Goal: Information Seeking & Learning: Learn about a topic

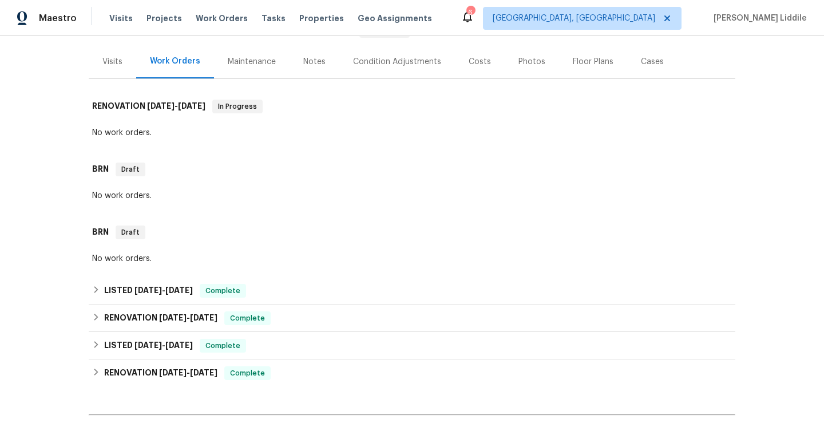
scroll to position [134, 0]
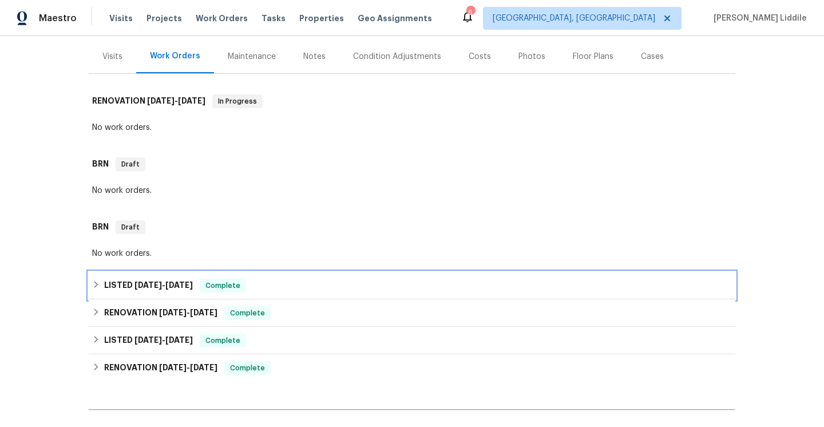
click at [203, 292] on div "Complete" at bounding box center [223, 286] width 46 height 14
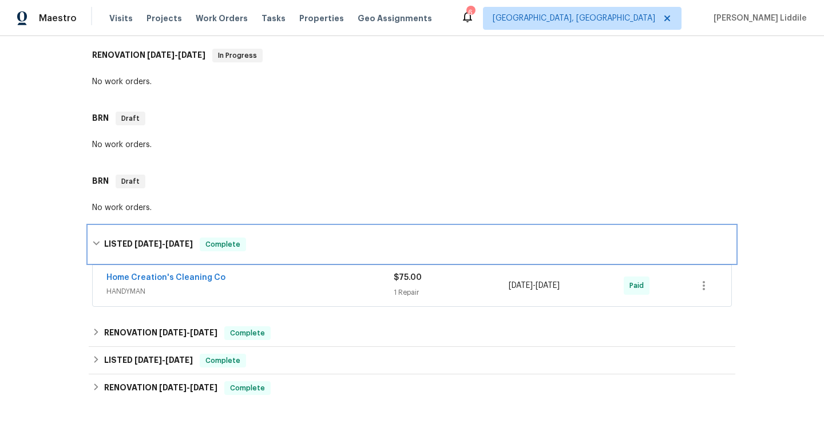
scroll to position [213, 0]
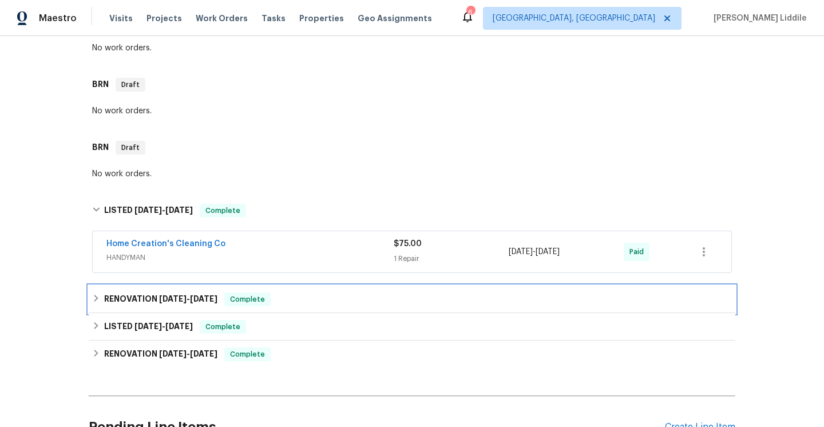
click at [203, 295] on span "[DATE]" at bounding box center [203, 299] width 27 height 8
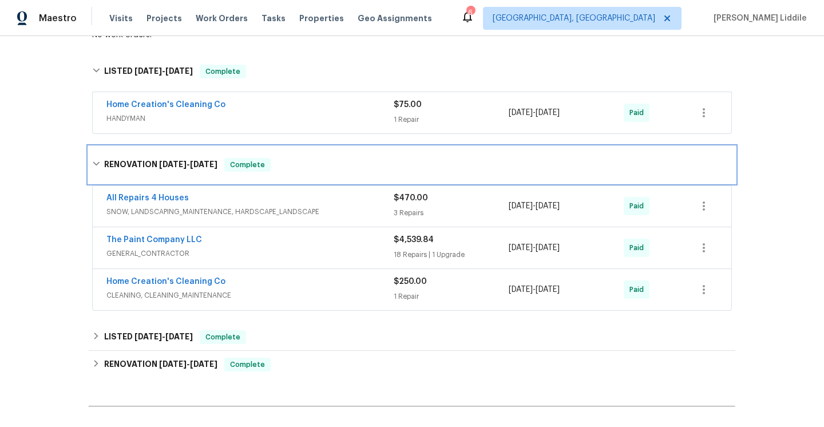
scroll to position [358, 0]
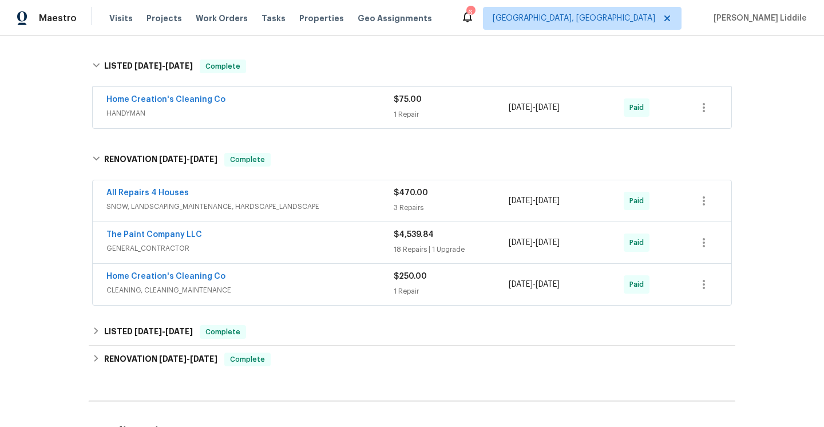
click at [215, 254] on span "GENERAL_CONTRACTOR" at bounding box center [249, 248] width 287 height 11
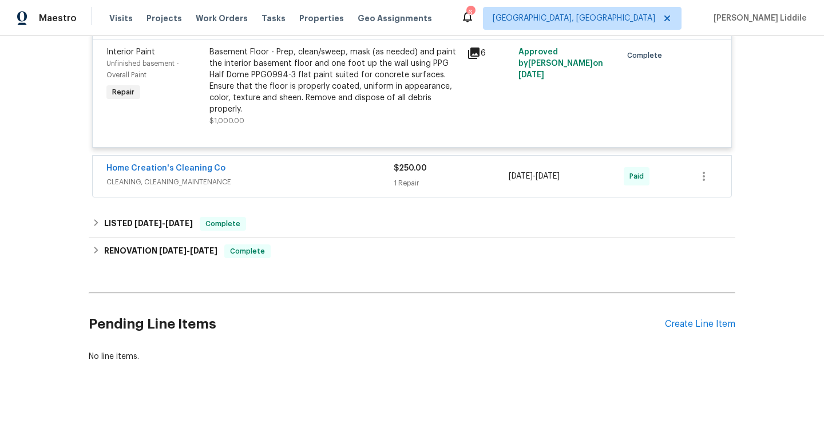
scroll to position [2459, 0]
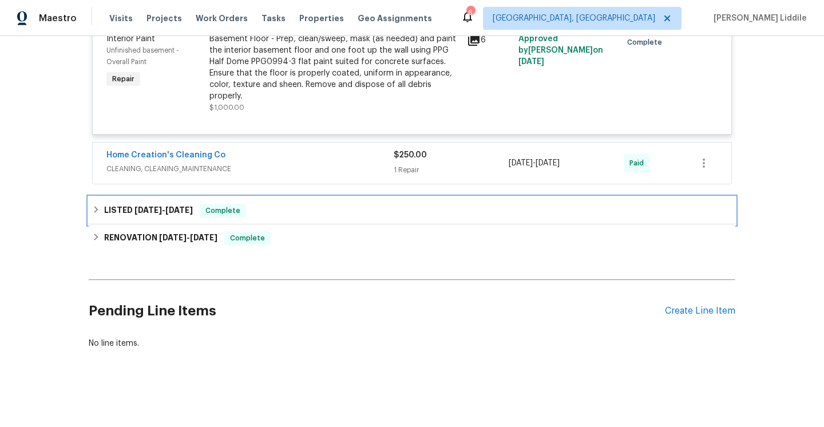
click at [221, 205] on span "Complete" at bounding box center [223, 210] width 44 height 11
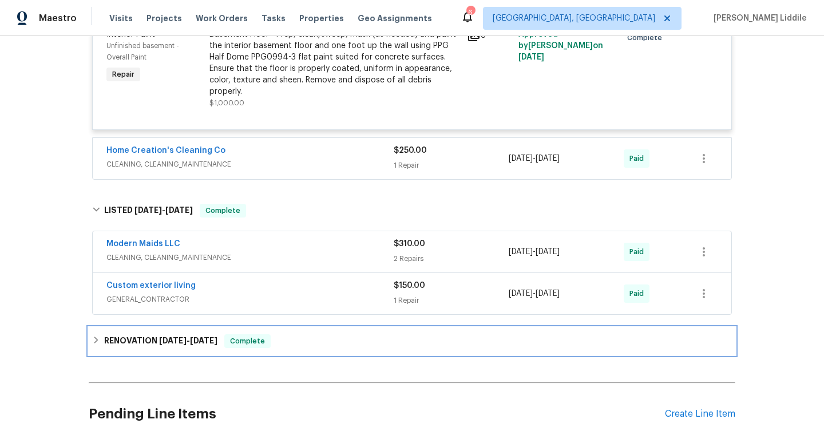
click at [199, 337] on span "[DATE]" at bounding box center [203, 341] width 27 height 8
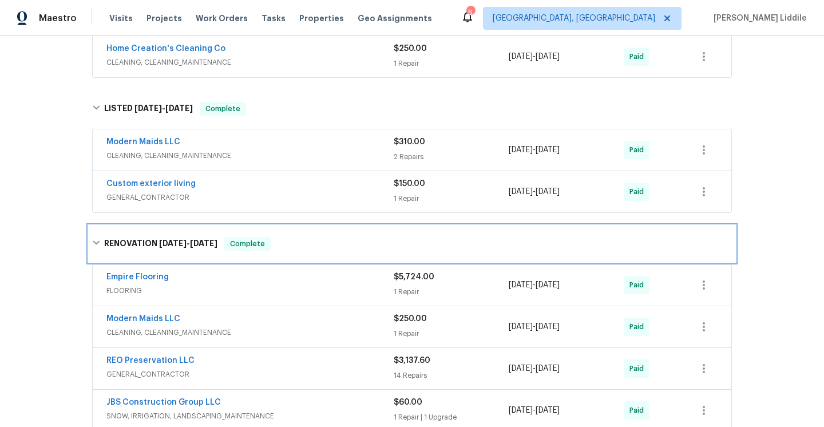
scroll to position [2566, 0]
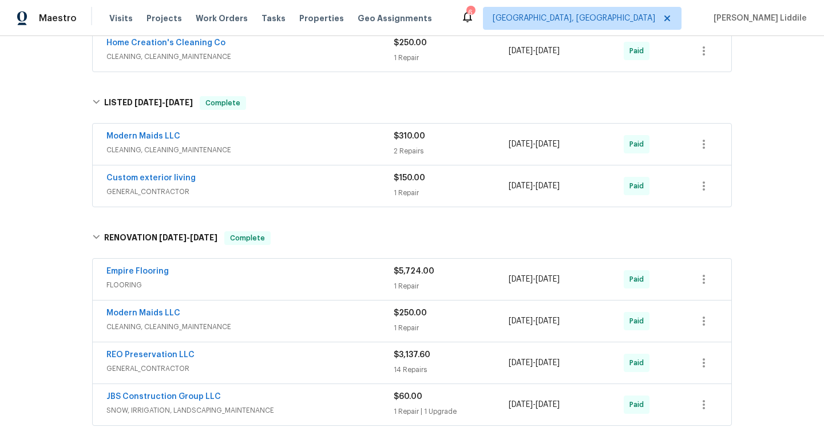
click at [212, 287] on div "Empire Flooring FLOORING" at bounding box center [249, 279] width 287 height 27
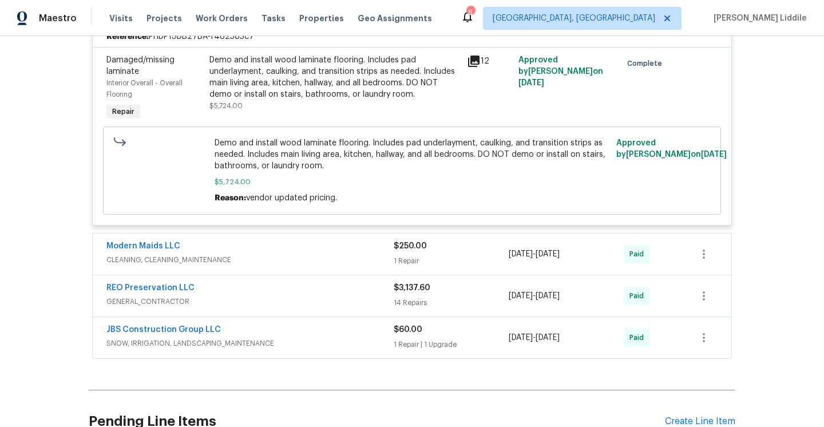
scroll to position [2947, 0]
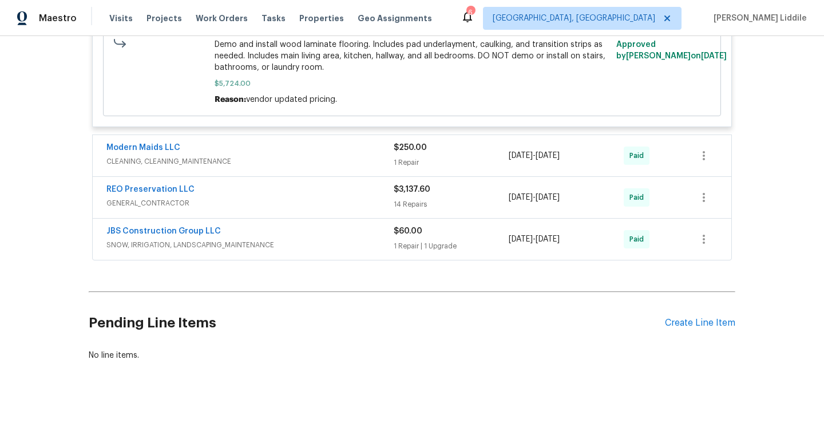
click at [246, 191] on div "REO Preservation LLC" at bounding box center [249, 191] width 287 height 14
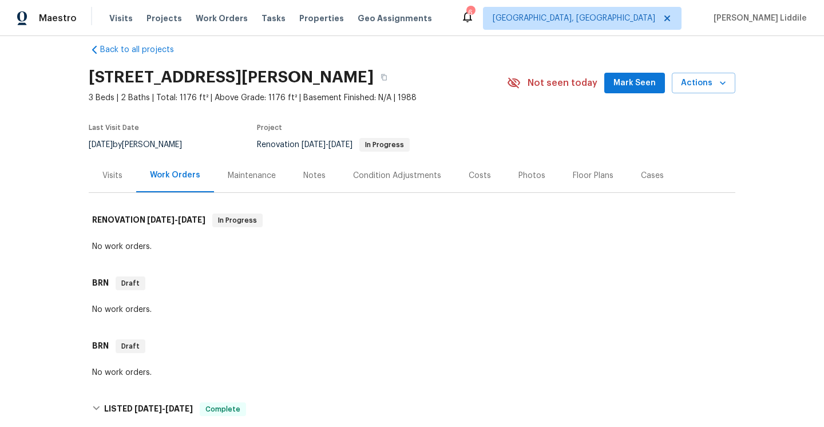
scroll to position [15, 0]
click at [247, 176] on div "Maintenance" at bounding box center [252, 174] width 48 height 11
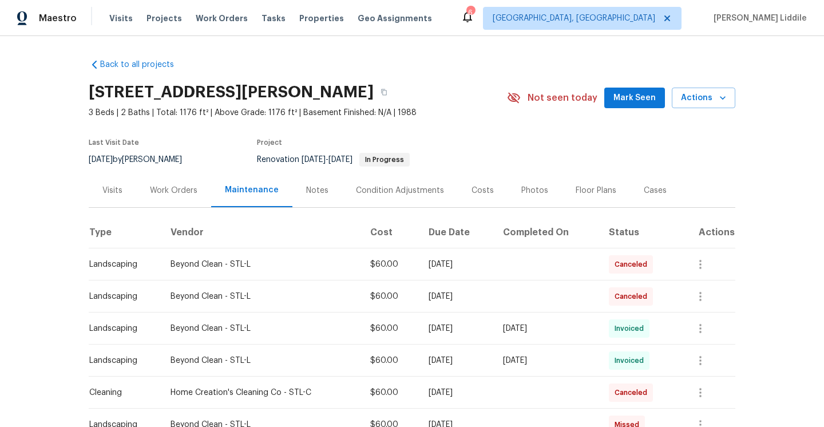
click at [361, 197] on div "Condition Adjustments" at bounding box center [400, 190] width 116 height 34
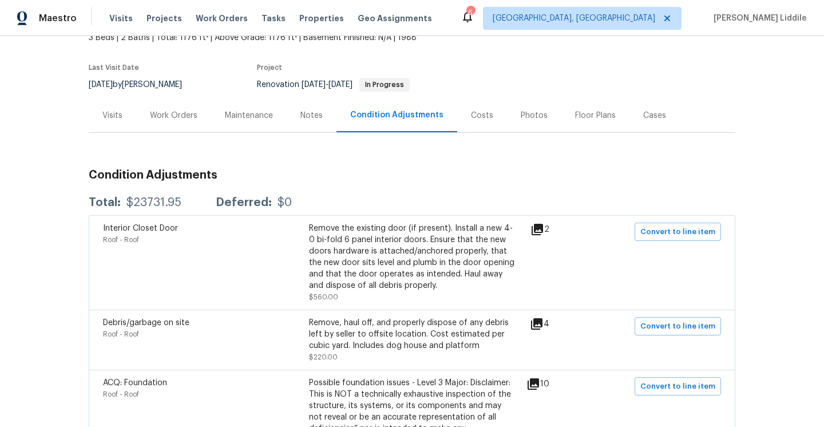
scroll to position [69, 0]
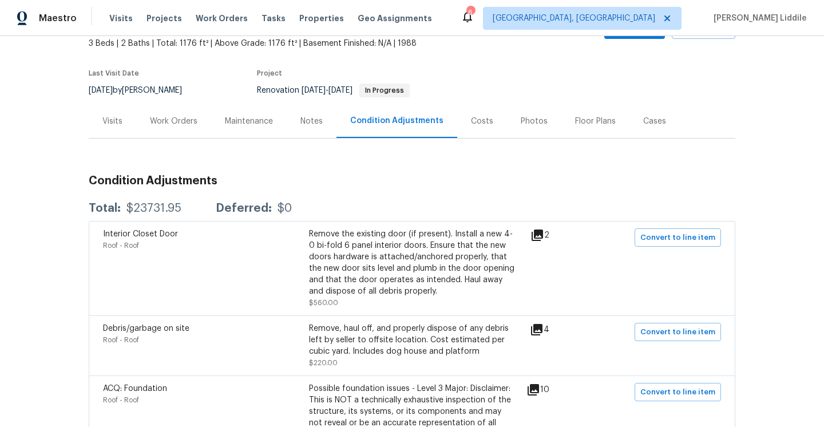
click at [592, 124] on div "Floor Plans" at bounding box center [595, 121] width 41 height 11
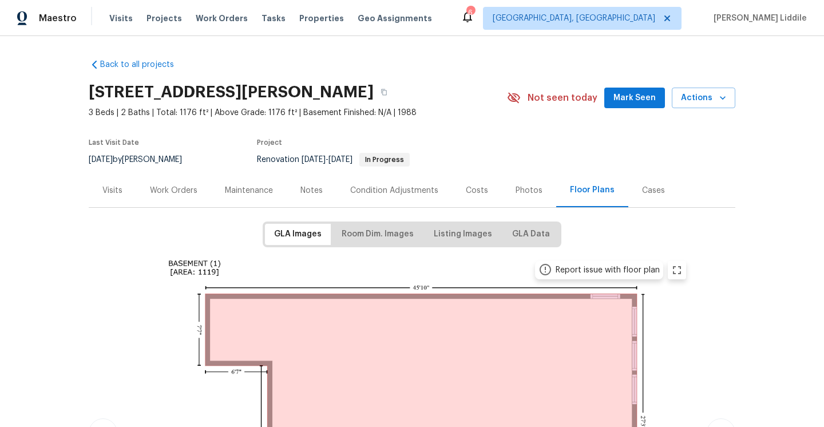
click at [642, 193] on div "Cases" at bounding box center [653, 190] width 23 height 11
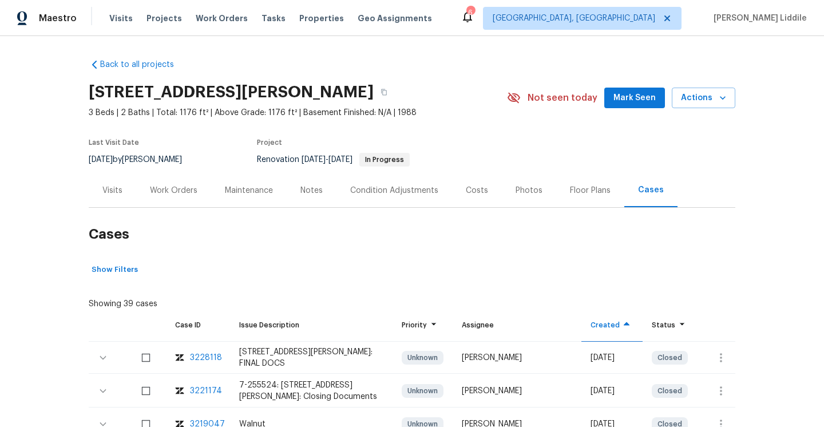
click at [312, 196] on div "Notes" at bounding box center [312, 190] width 50 height 34
